Goal: Transaction & Acquisition: Purchase product/service

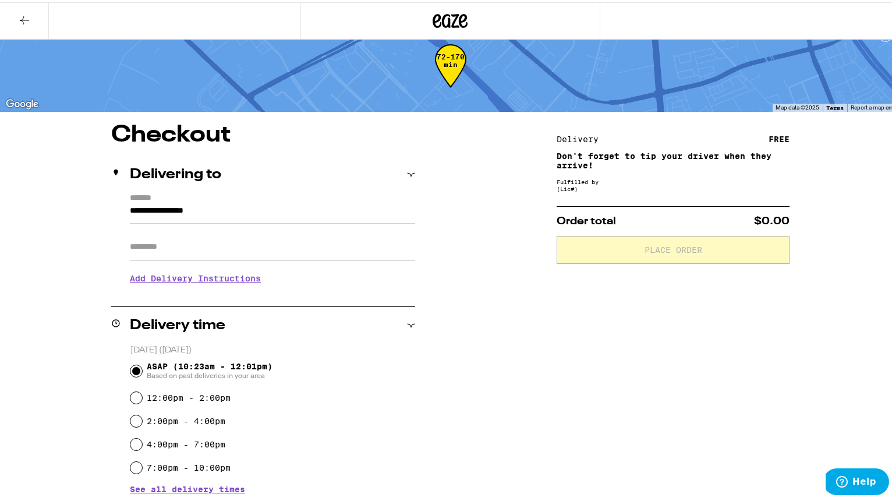
click at [24, 15] on icon at bounding box center [24, 18] width 14 height 14
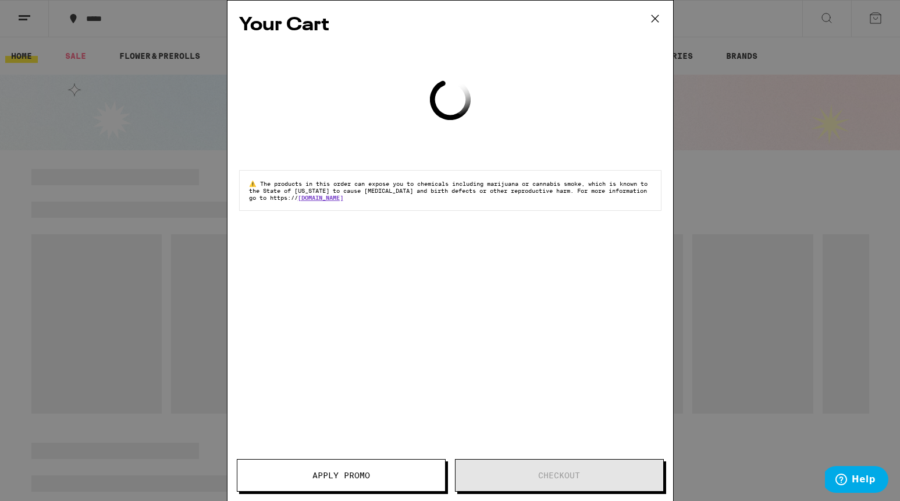
click at [652, 15] on icon at bounding box center [655, 18] width 17 height 17
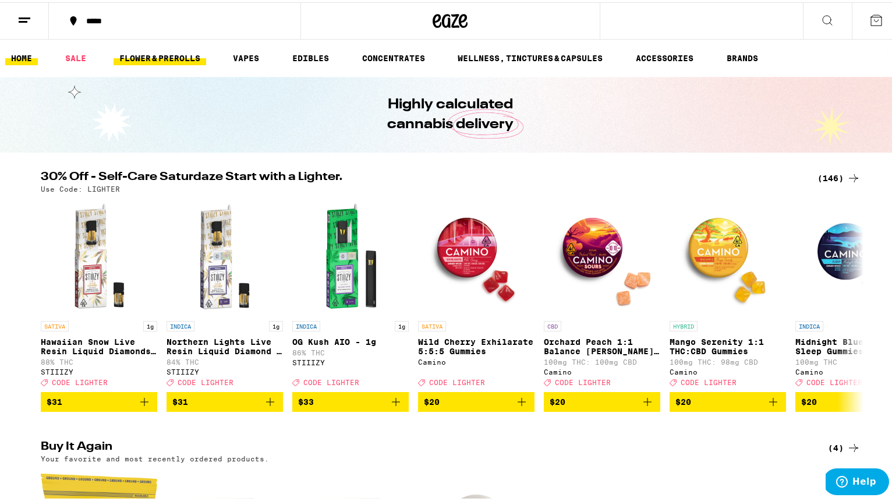
click at [171, 56] on link "FLOWER & PREROLLS" at bounding box center [159, 56] width 93 height 14
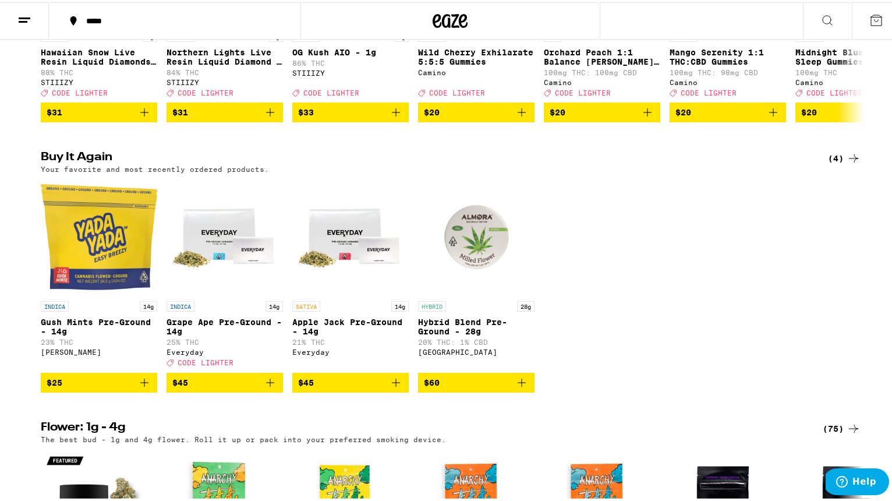
scroll to position [352, 0]
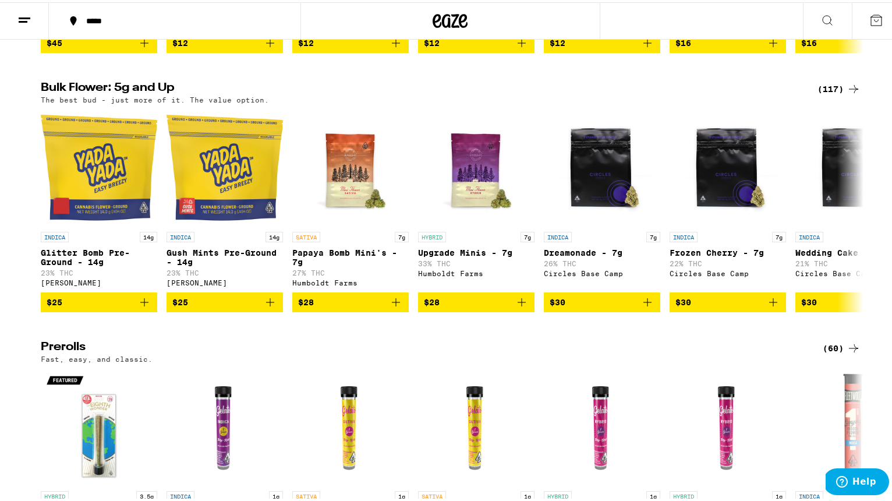
scroll to position [325, 0]
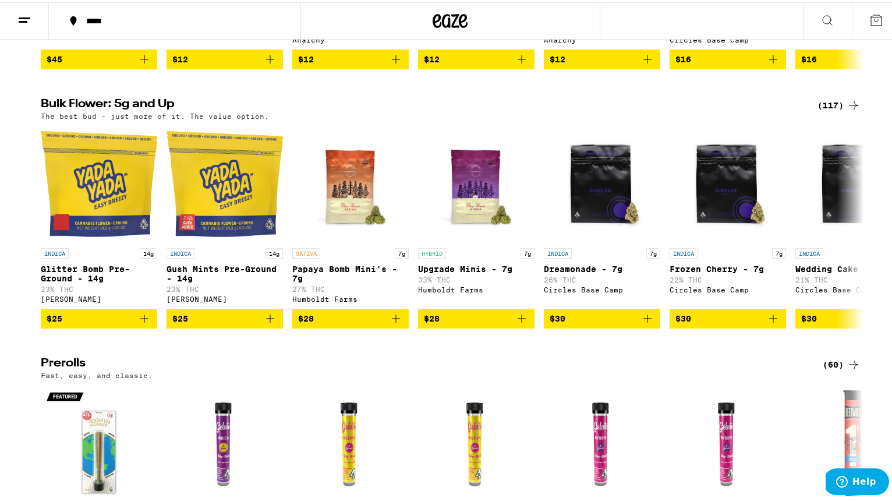
click at [821, 110] on div "(117)" at bounding box center [838, 103] width 43 height 14
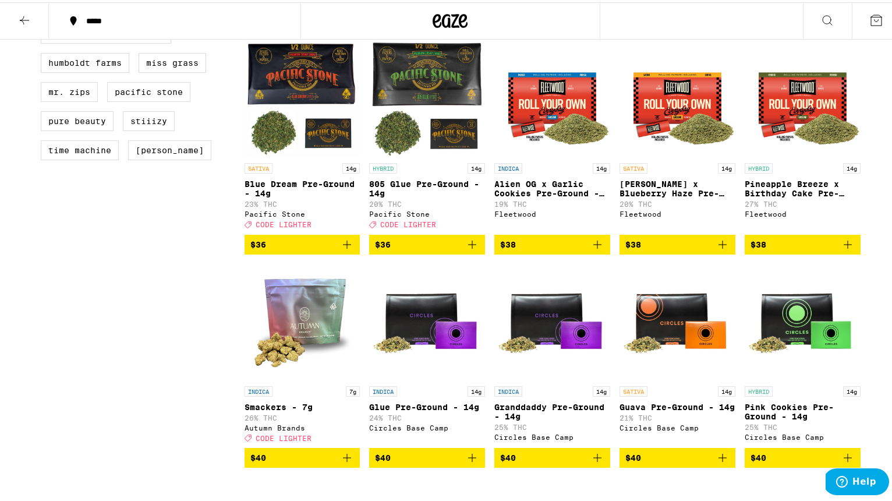
scroll to position [747, 0]
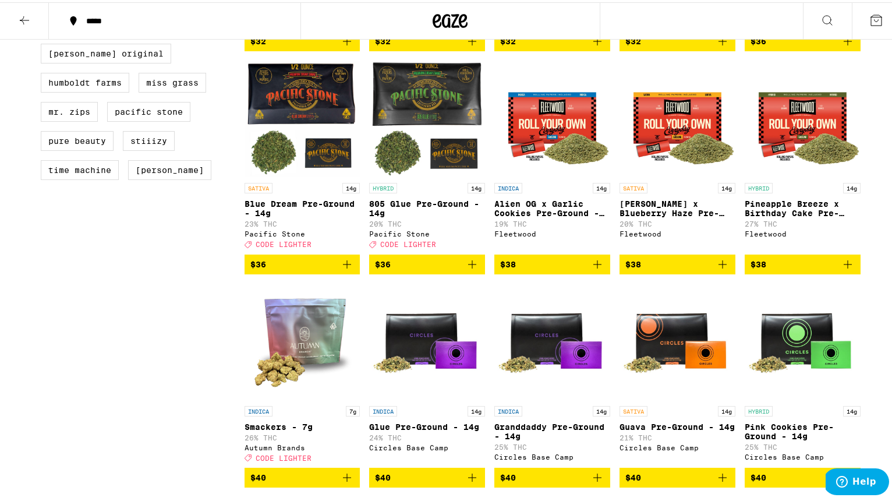
click at [347, 269] on icon "Add to bag" at bounding box center [347, 262] width 14 height 14
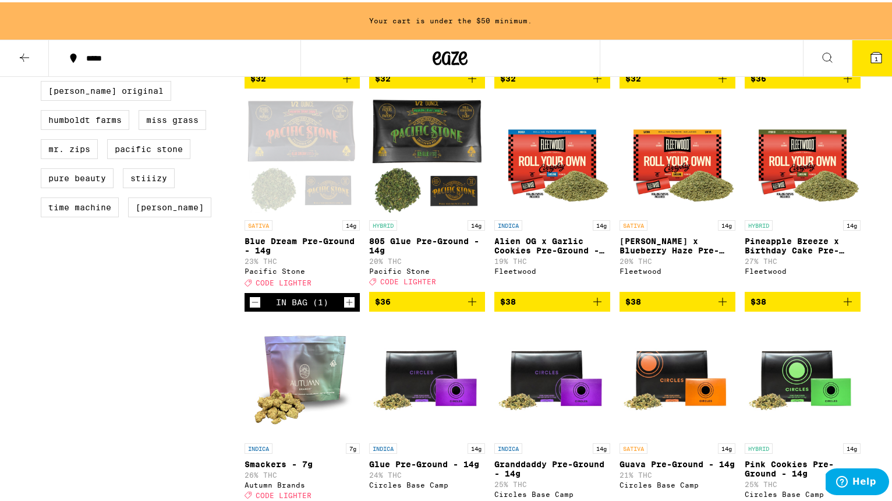
click at [345, 307] on icon "Increment" at bounding box center [349, 300] width 10 height 14
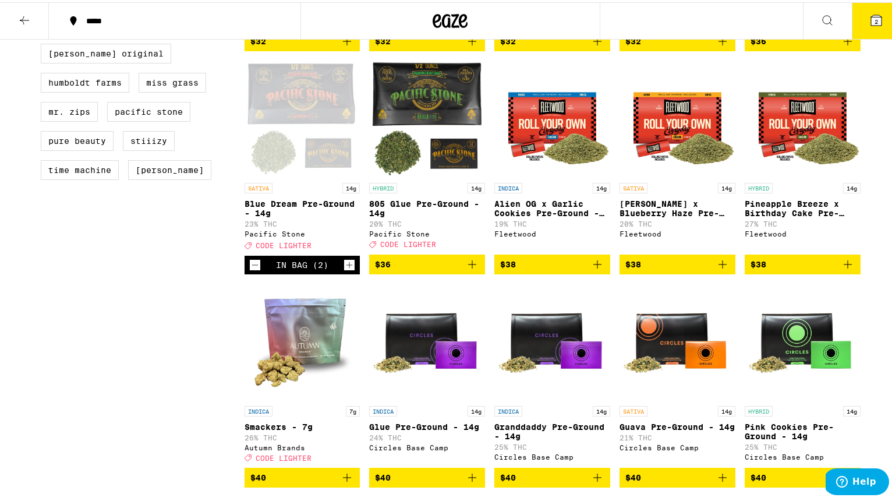
click at [871, 18] on icon at bounding box center [876, 18] width 10 height 10
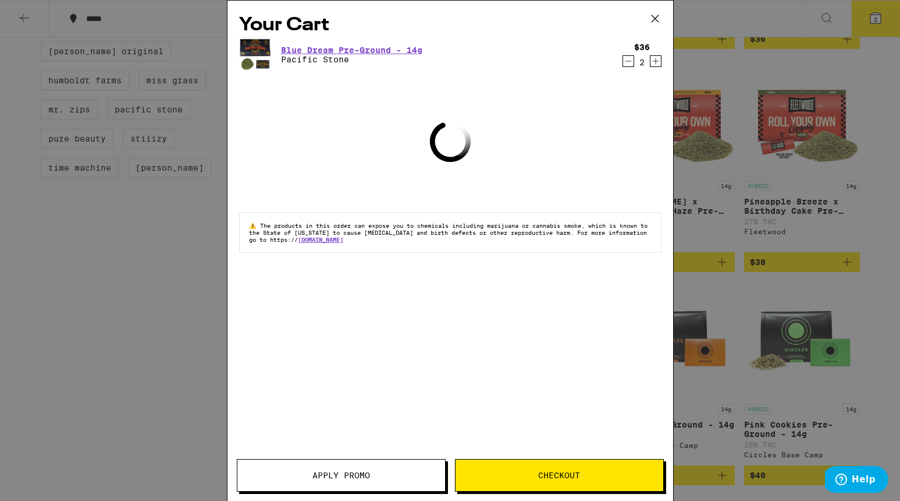
click at [373, 473] on span "Apply Promo" at bounding box center [341, 475] width 208 height 8
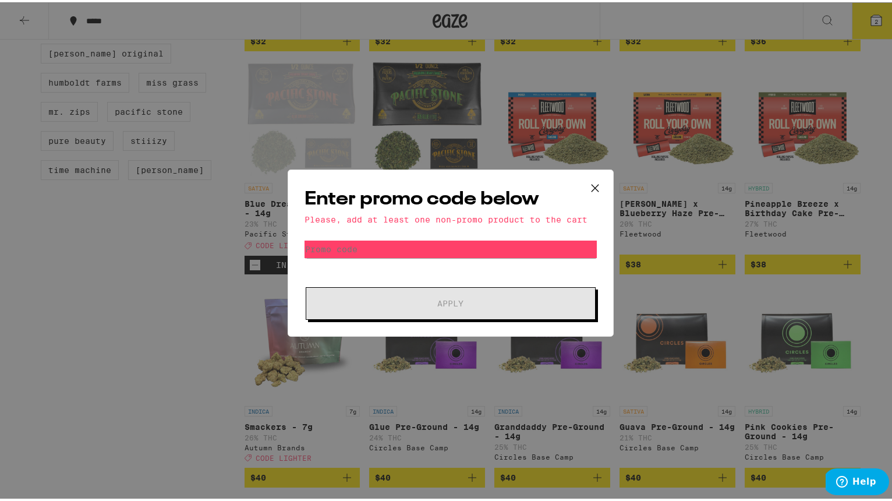
click at [439, 236] on div "Enter promo code below Please, add at least one non-promo product to the cart P…" at bounding box center [451, 250] width 326 height 167
click at [594, 185] on icon at bounding box center [594, 185] width 17 height 17
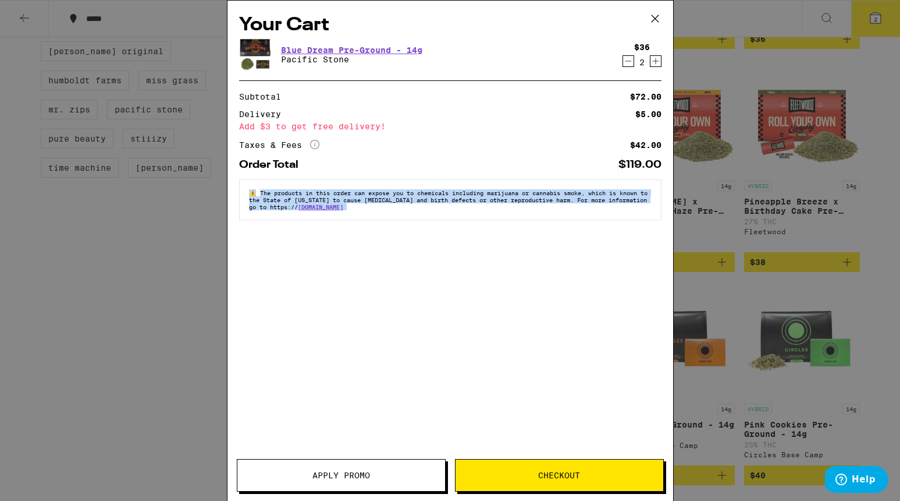
click at [594, 185] on div "Your Cart Blue Dream Pre-Ground - 14g Pacific Stone $36 2 Subtotal $72.00 Deliv…" at bounding box center [450, 250] width 900 height 501
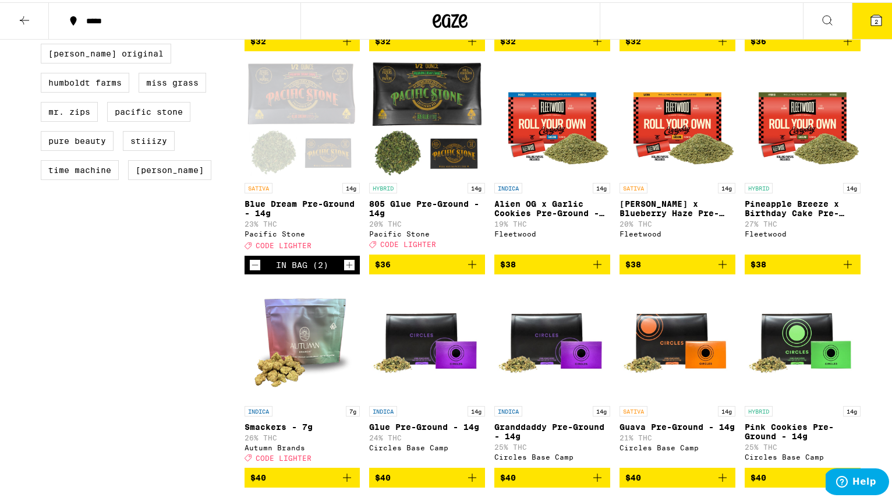
click at [874, 20] on span "2" at bounding box center [875, 19] width 3 height 7
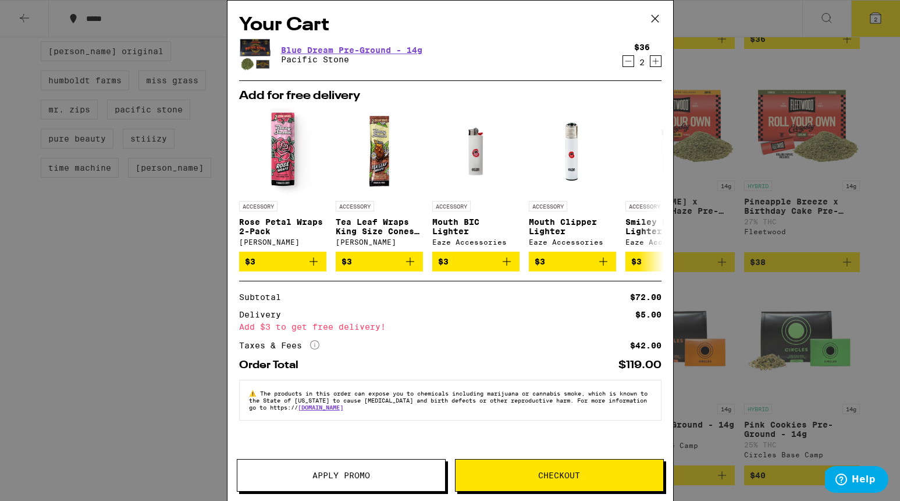
click at [372, 477] on span "Apply Promo" at bounding box center [341, 475] width 208 height 8
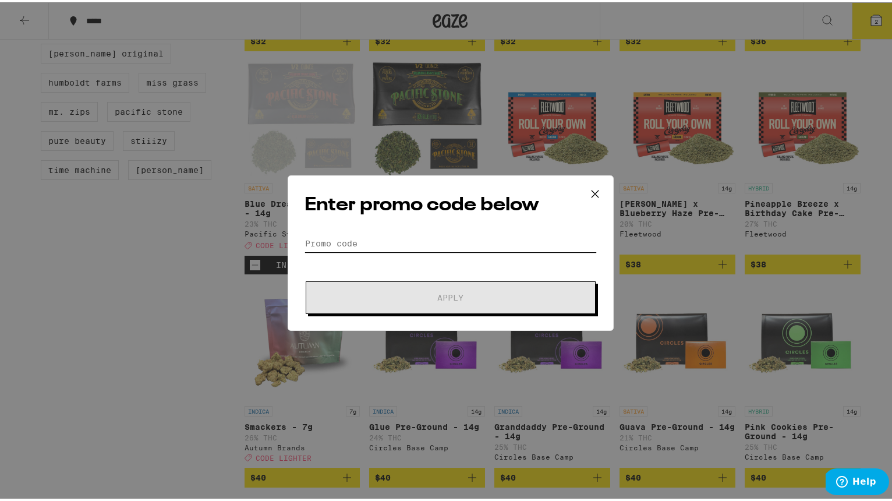
click at [388, 244] on input "Promo Code" at bounding box center [450, 240] width 292 height 17
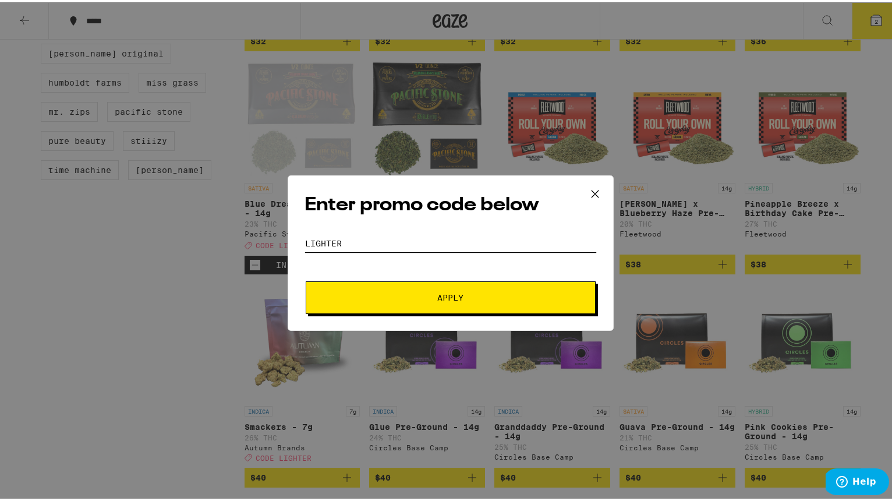
type input "lighter"
click at [446, 294] on button "Apply" at bounding box center [451, 295] width 290 height 33
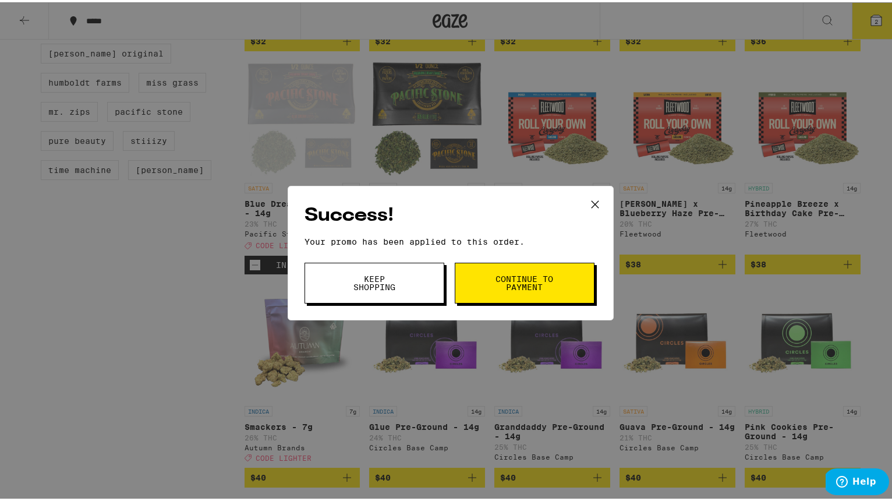
click at [513, 283] on span "Continue to payment" at bounding box center [524, 280] width 59 height 16
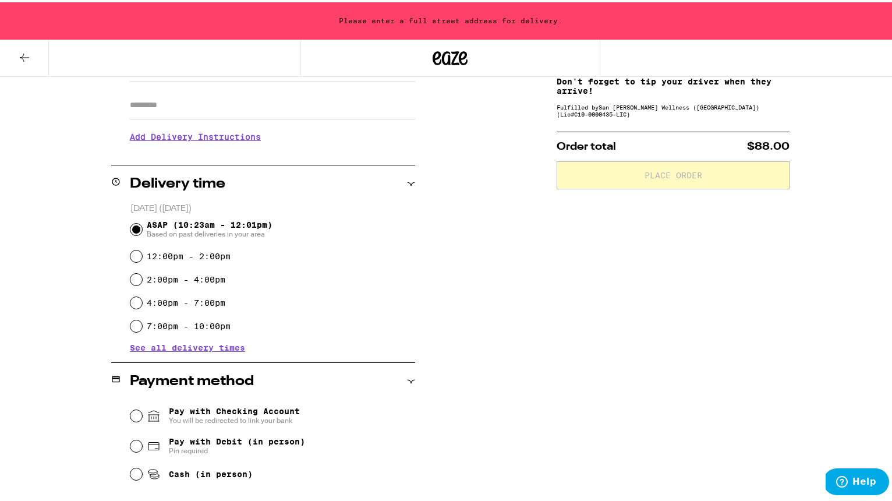
scroll to position [200, 0]
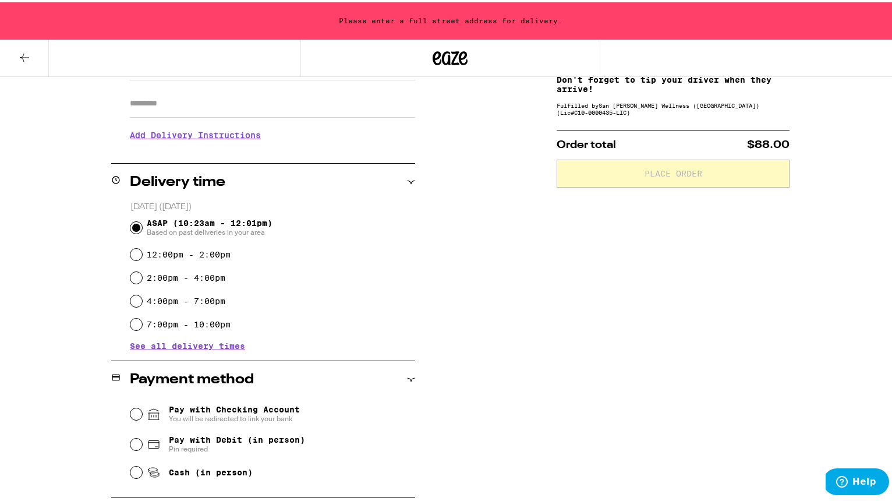
click at [135, 471] on input "Cash (in person)" at bounding box center [136, 470] width 12 height 12
radio input "true"
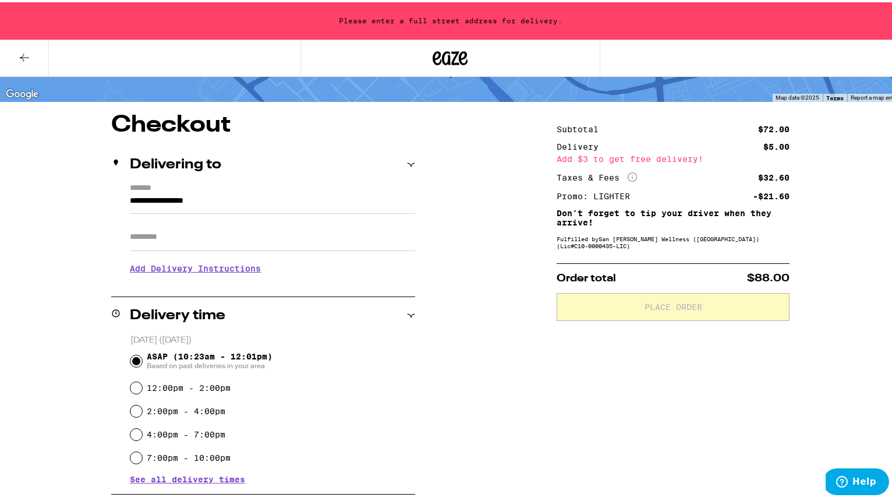
scroll to position [46, 0]
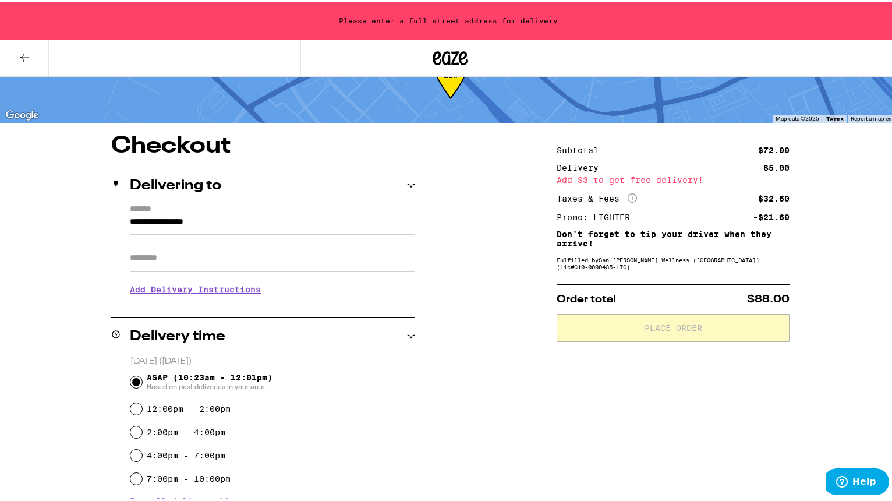
click at [158, 223] on input "**********" at bounding box center [272, 222] width 285 height 20
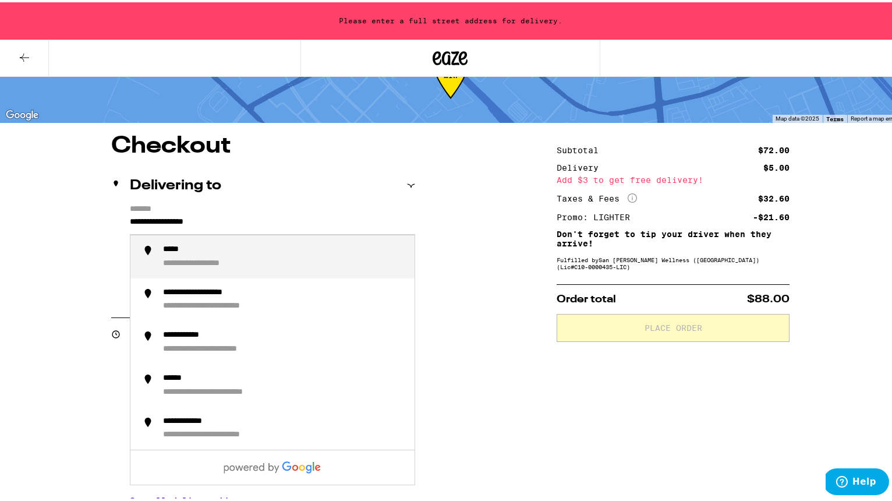
click at [158, 223] on input "**********" at bounding box center [272, 222] width 285 height 20
click at [191, 221] on input "**********" at bounding box center [272, 222] width 285 height 20
click at [176, 255] on div "**********" at bounding box center [284, 254] width 242 height 24
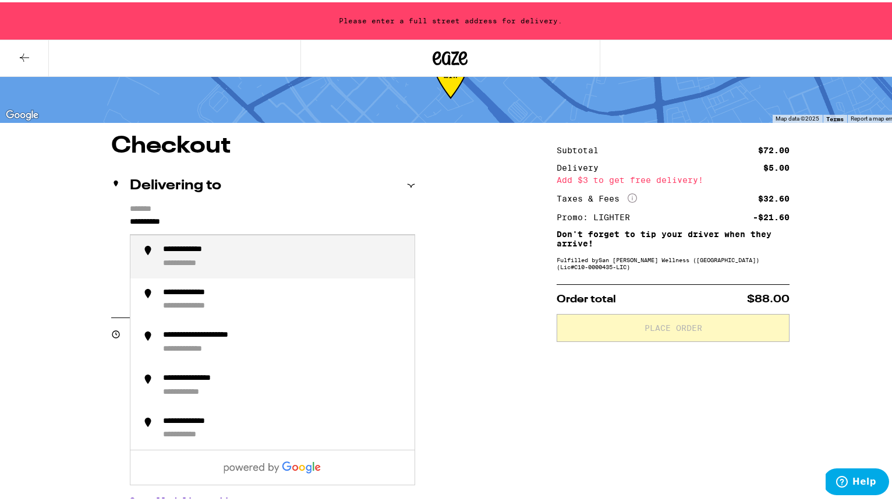
type input "**********"
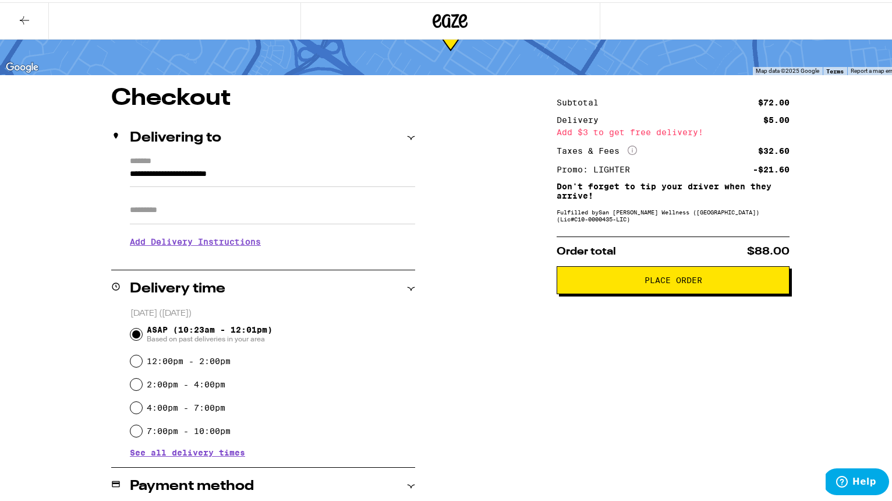
scroll to position [53, 0]
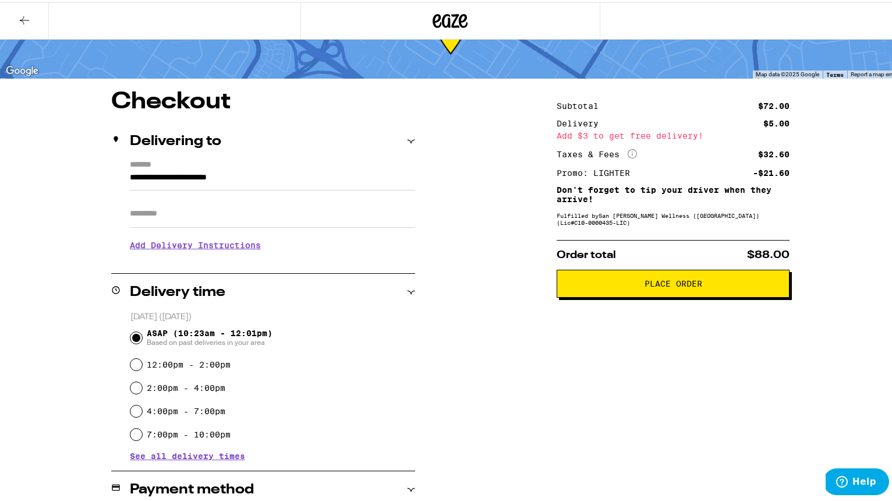
click at [675, 280] on button "Place Order" at bounding box center [672, 281] width 233 height 28
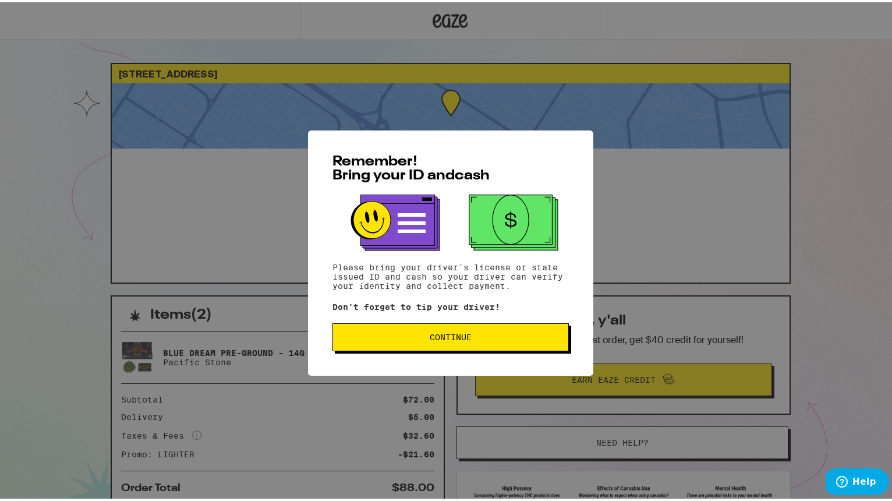
click at [453, 338] on span "Continue" at bounding box center [451, 335] width 42 height 8
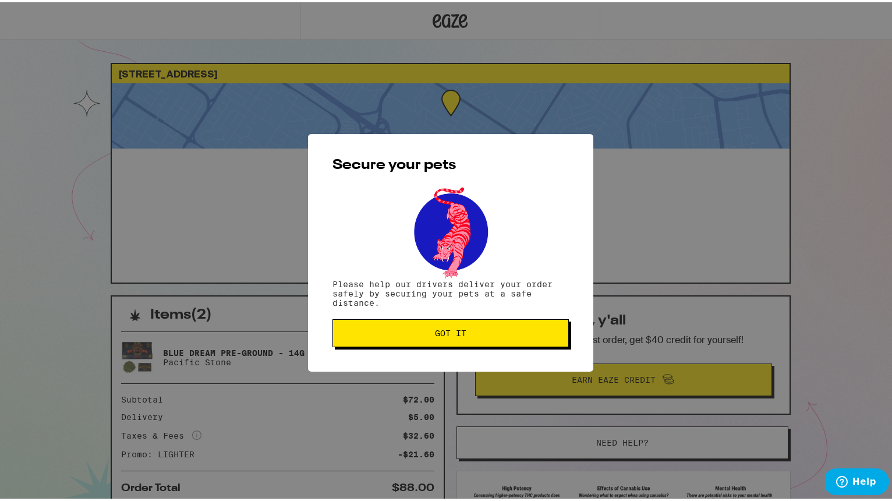
click at [453, 338] on button "Got it" at bounding box center [450, 331] width 236 height 28
